Goal: Information Seeking & Learning: Compare options

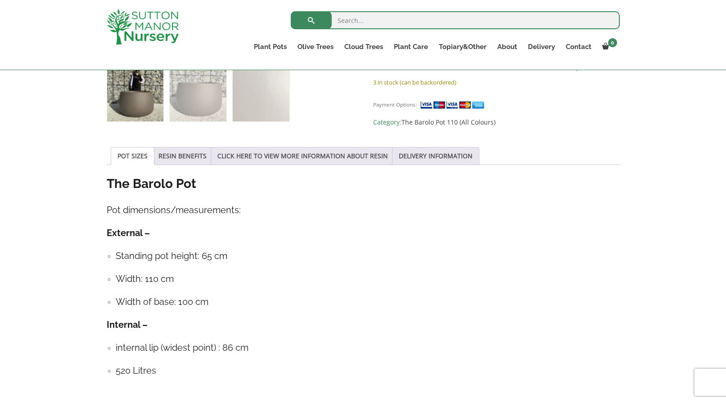
click at [137, 81] on img at bounding box center [135, 93] width 56 height 56
click at [144, 94] on img at bounding box center [135, 93] width 56 height 56
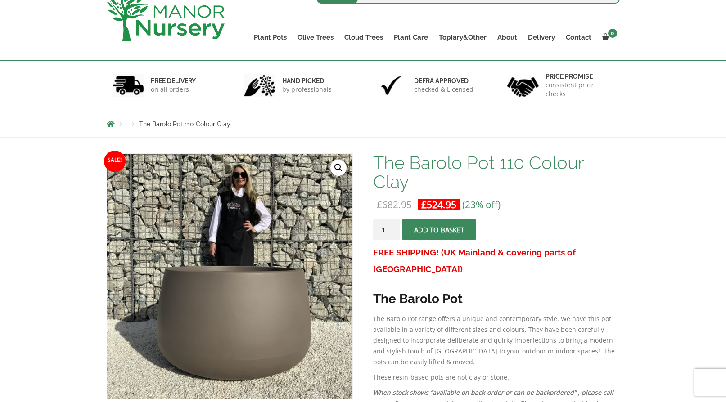
scroll to position [158, 0]
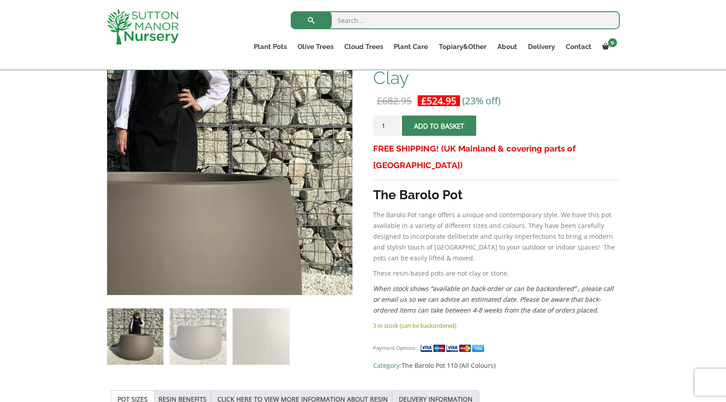
click at [321, 150] on img at bounding box center [153, 191] width 450 height 450
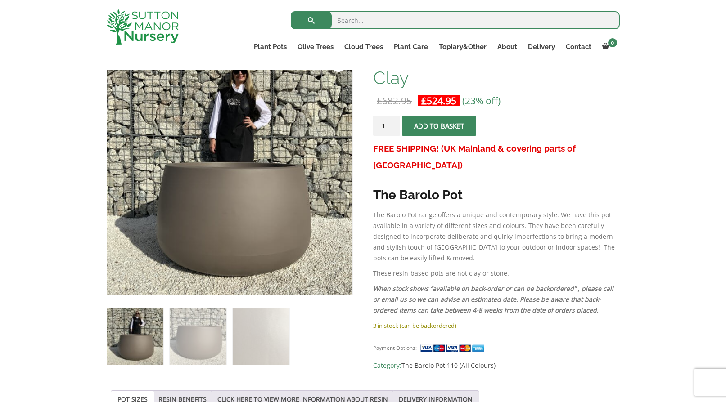
click at [337, 72] on link "🔍" at bounding box center [338, 64] width 16 height 16
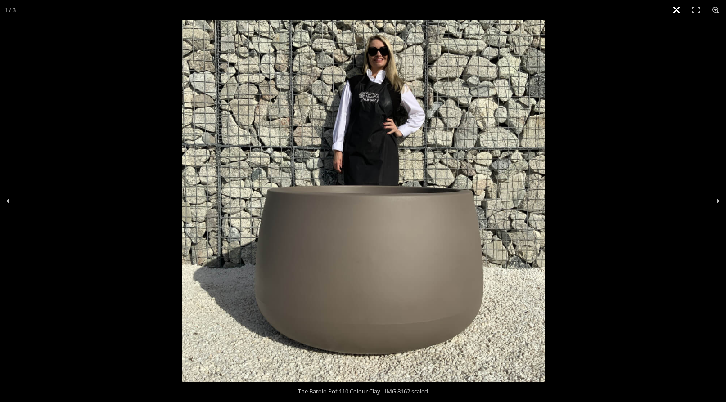
click at [679, 10] on button "Close (Esc)" at bounding box center [677, 10] width 20 height 20
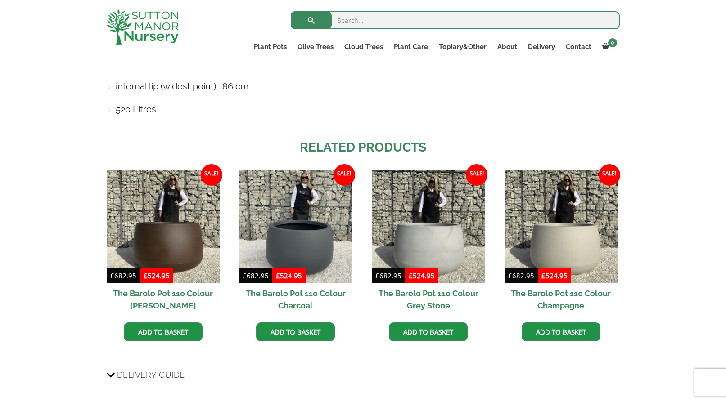
scroll to position [689, 0]
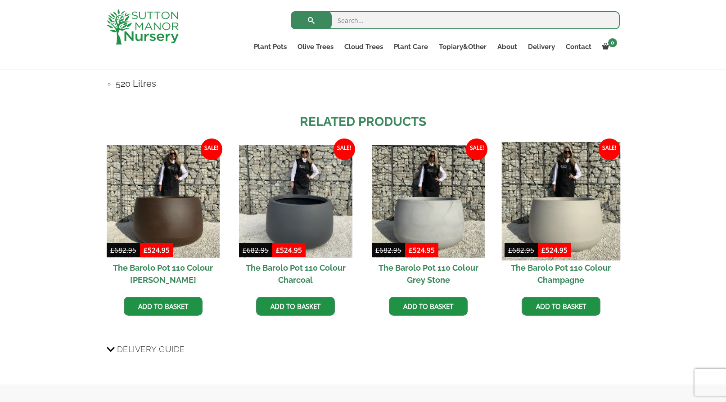
click at [556, 188] on img at bounding box center [560, 201] width 119 height 119
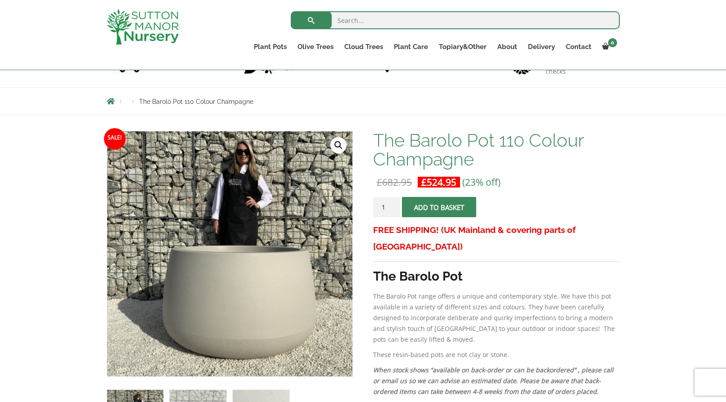
scroll to position [76, 0]
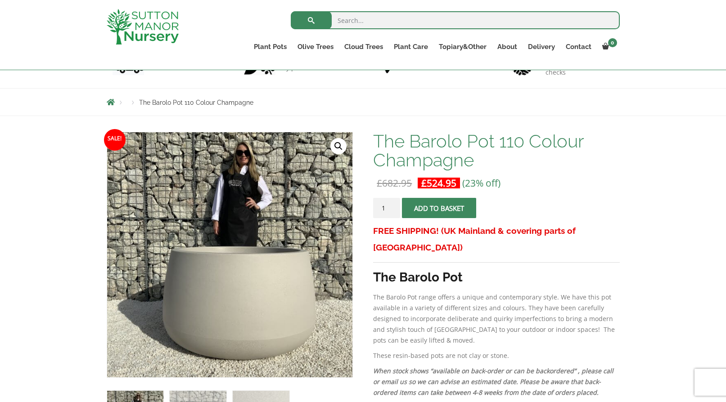
click at [337, 146] on link "🔍" at bounding box center [338, 146] width 16 height 16
